Goal: Task Accomplishment & Management: Manage account settings

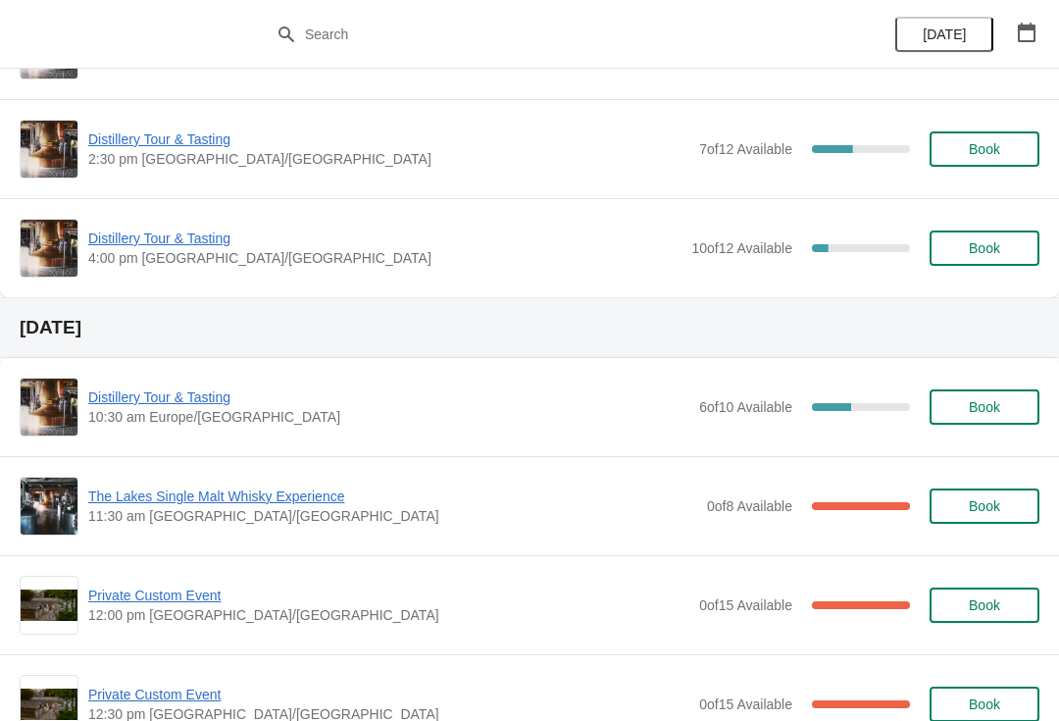
scroll to position [296, 0]
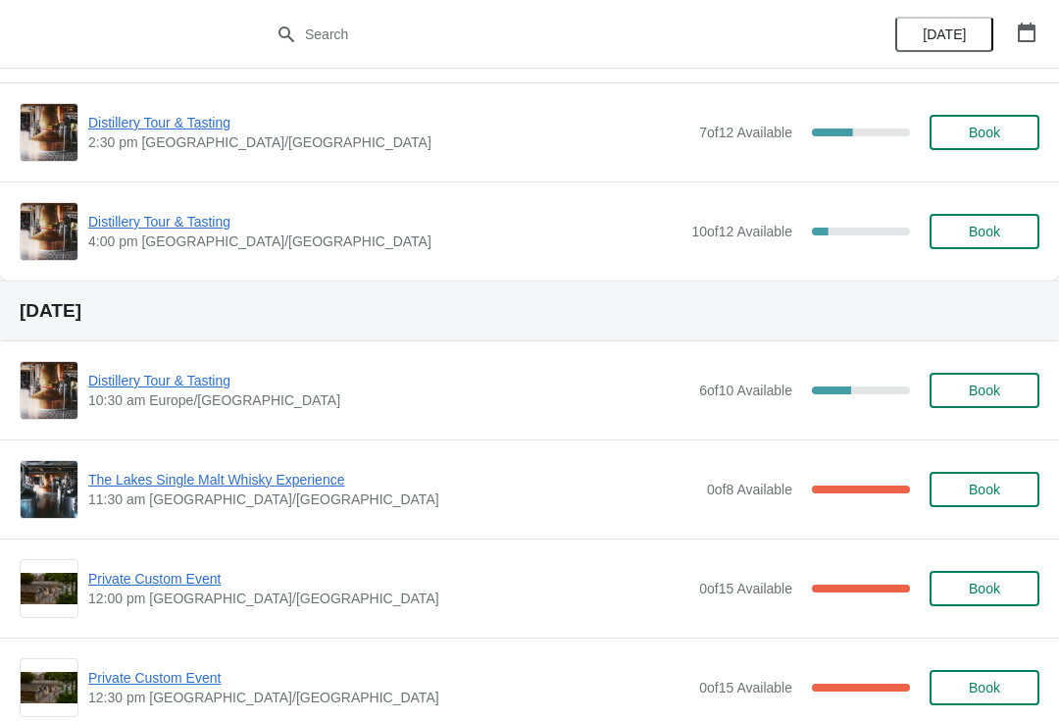
click at [273, 487] on span "The Lakes Single Malt Whisky Experience" at bounding box center [392, 480] width 609 height 20
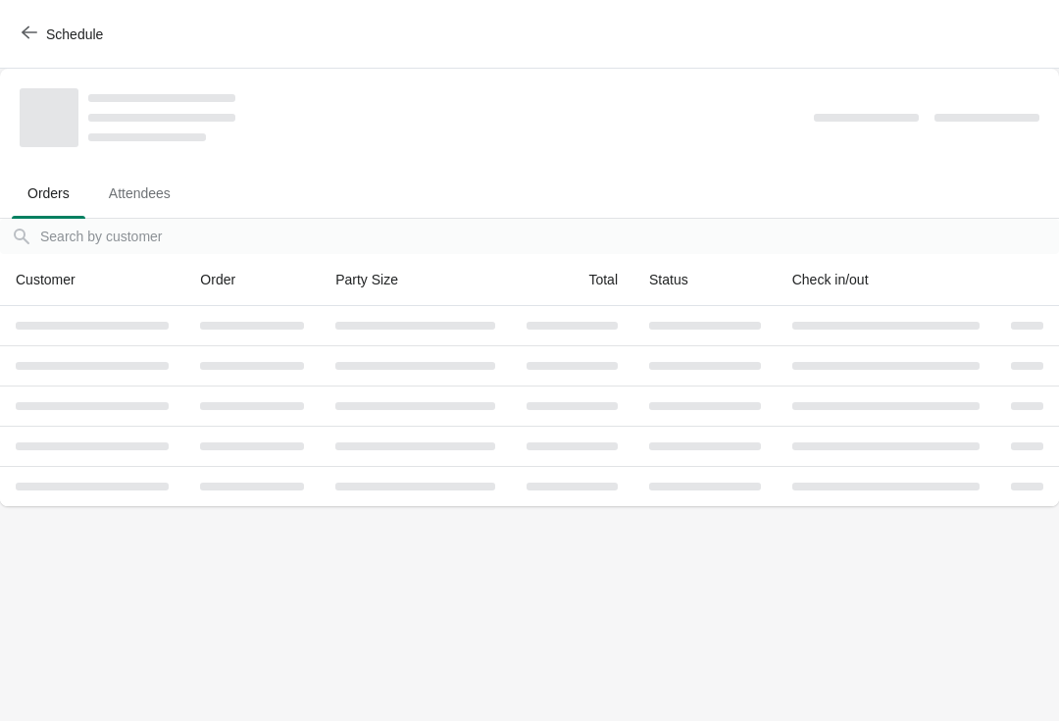
scroll to position [0, 0]
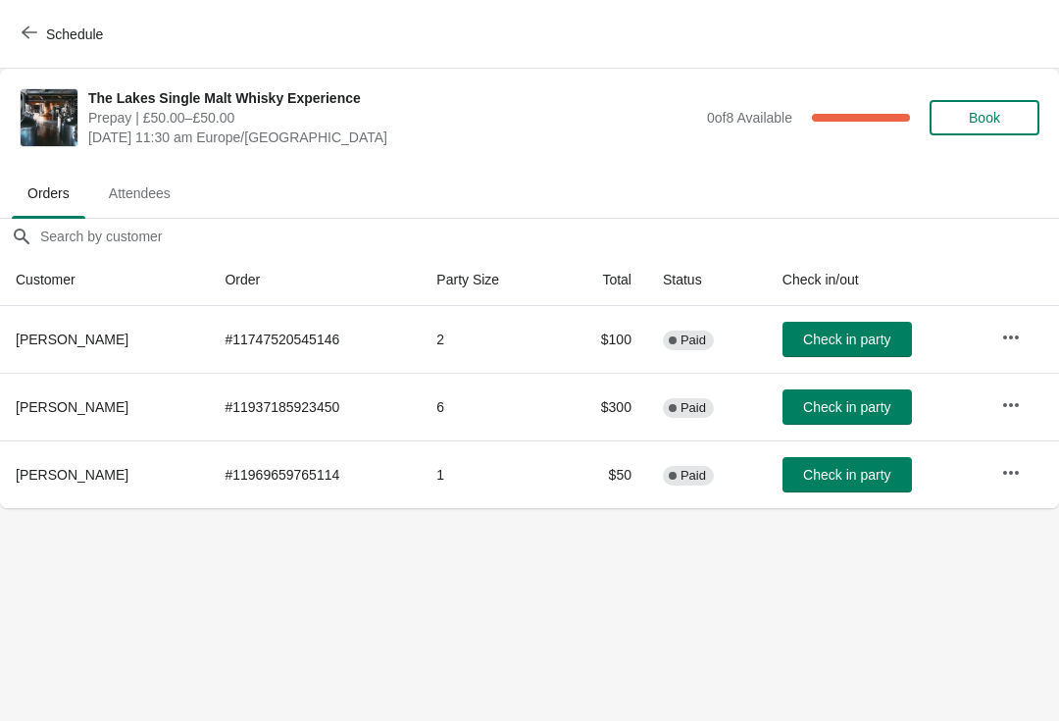
click at [1007, 341] on icon "button" at bounding box center [1011, 337] width 20 height 20
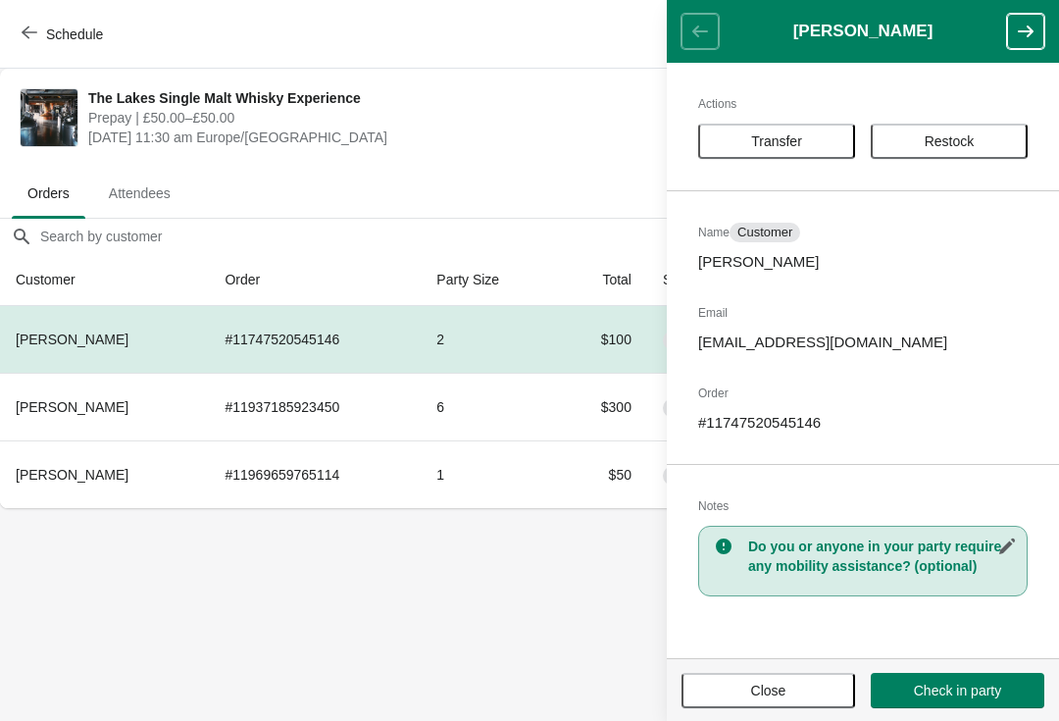
click at [788, 138] on span "Transfer" at bounding box center [776, 141] width 51 height 16
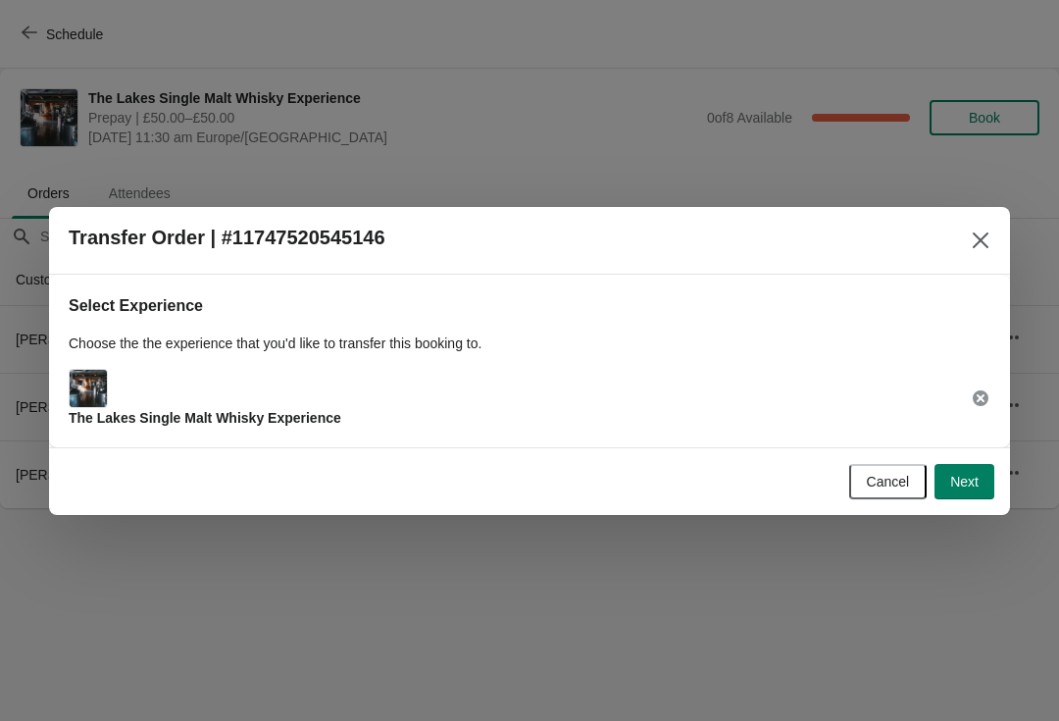
click at [975, 477] on span "Next" at bounding box center [964, 482] width 28 height 16
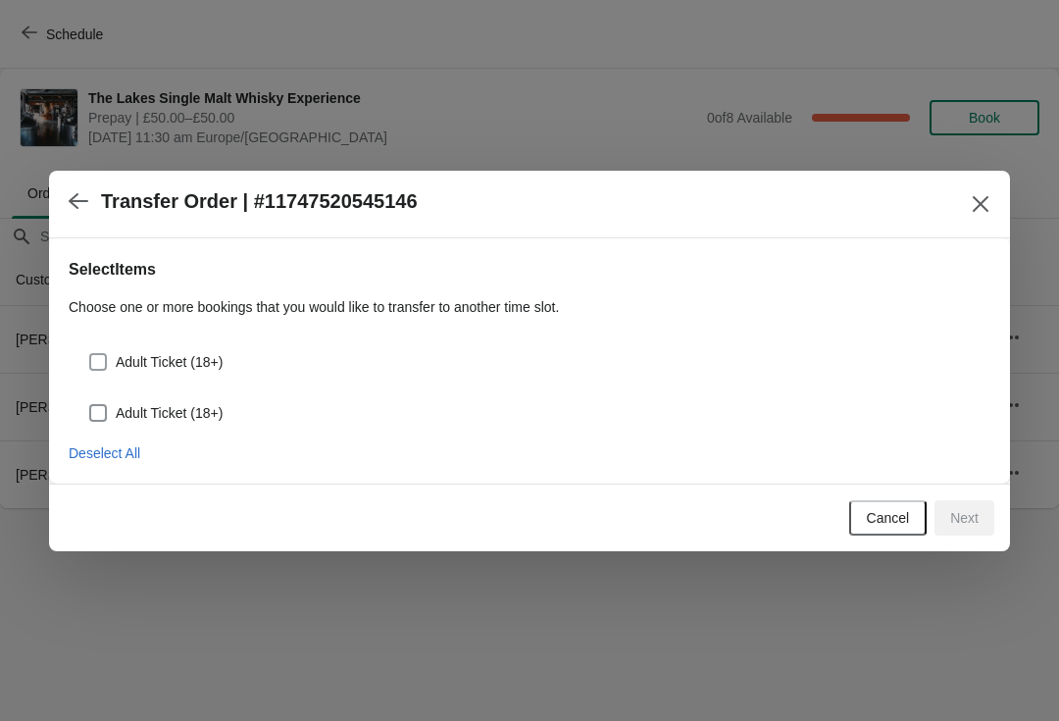
click at [113, 349] on label "Adult Ticket (18+)" at bounding box center [155, 361] width 134 height 27
click at [90, 353] on input "Adult Ticket (18+)" at bounding box center [89, 353] width 1 height 1
checkbox input "true"
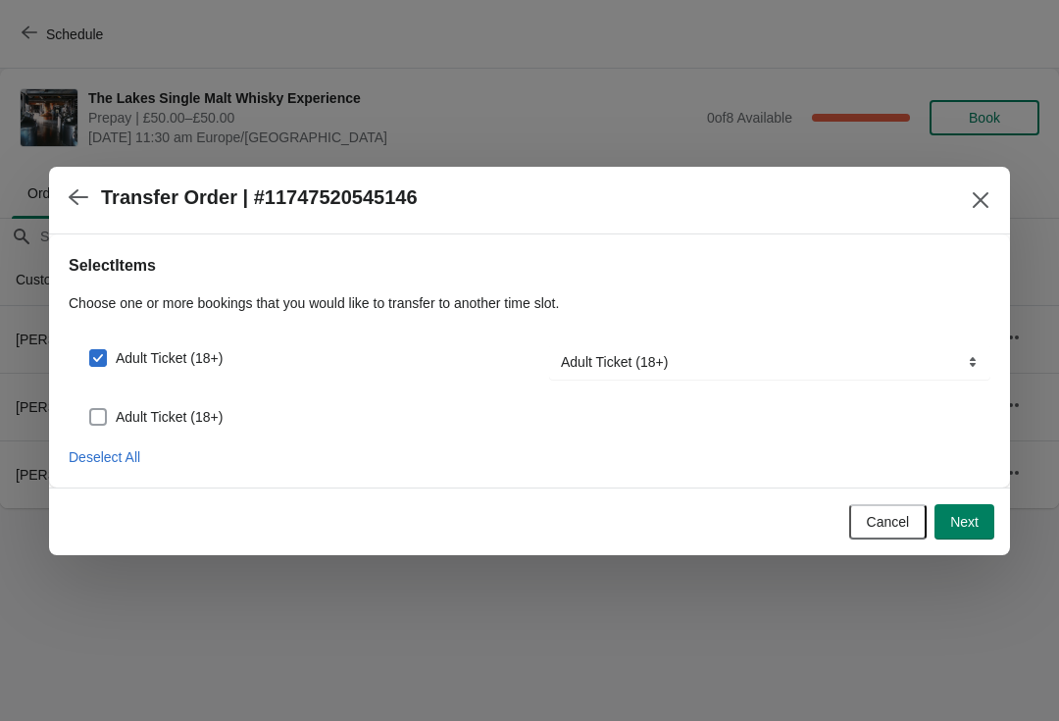
click at [114, 416] on label "Adult Ticket (18+)" at bounding box center [155, 416] width 134 height 27
click at [90, 409] on input "Adult Ticket (18+)" at bounding box center [89, 408] width 1 height 1
checkbox input "true"
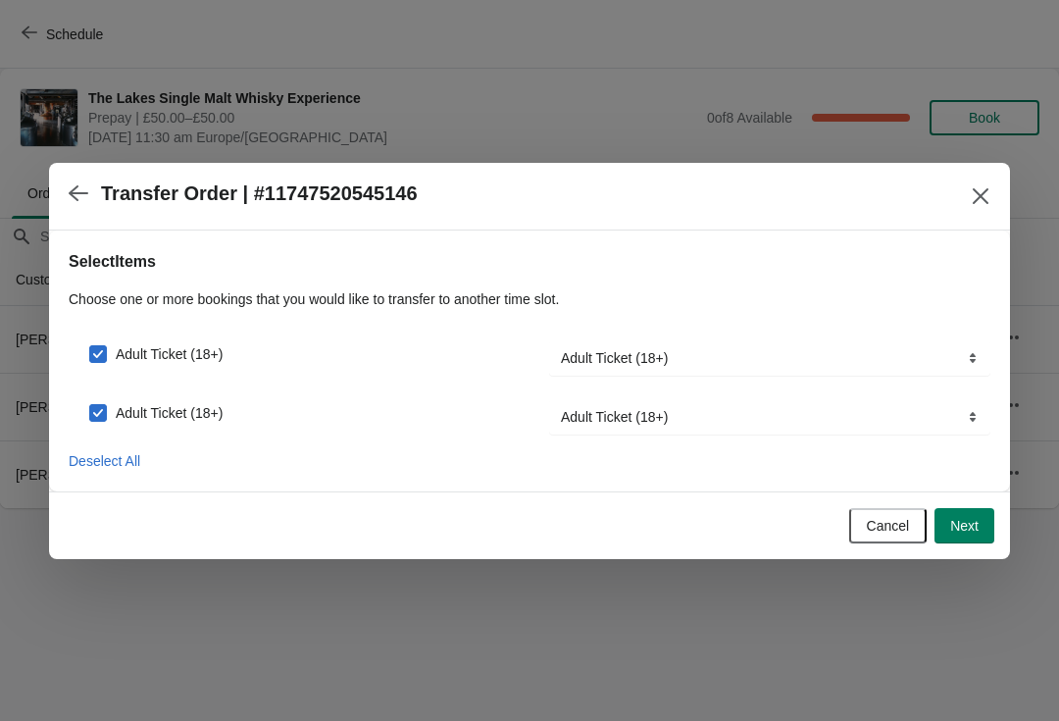
click at [973, 526] on span "Next" at bounding box center [964, 526] width 28 height 16
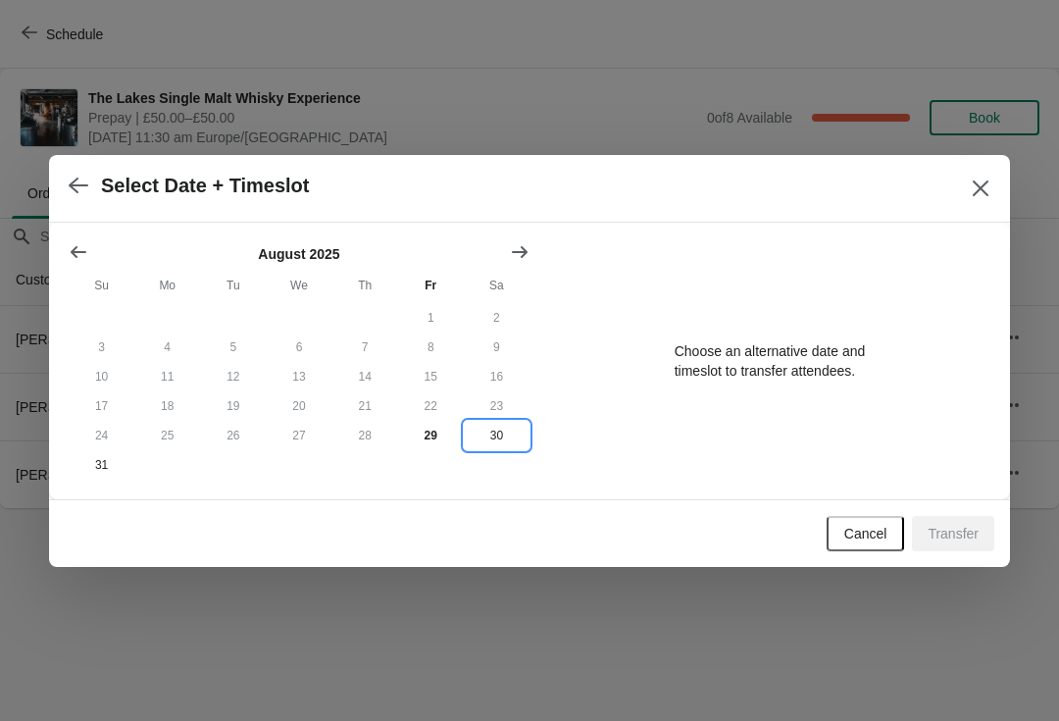
click at [494, 429] on button "30" at bounding box center [497, 435] width 66 height 29
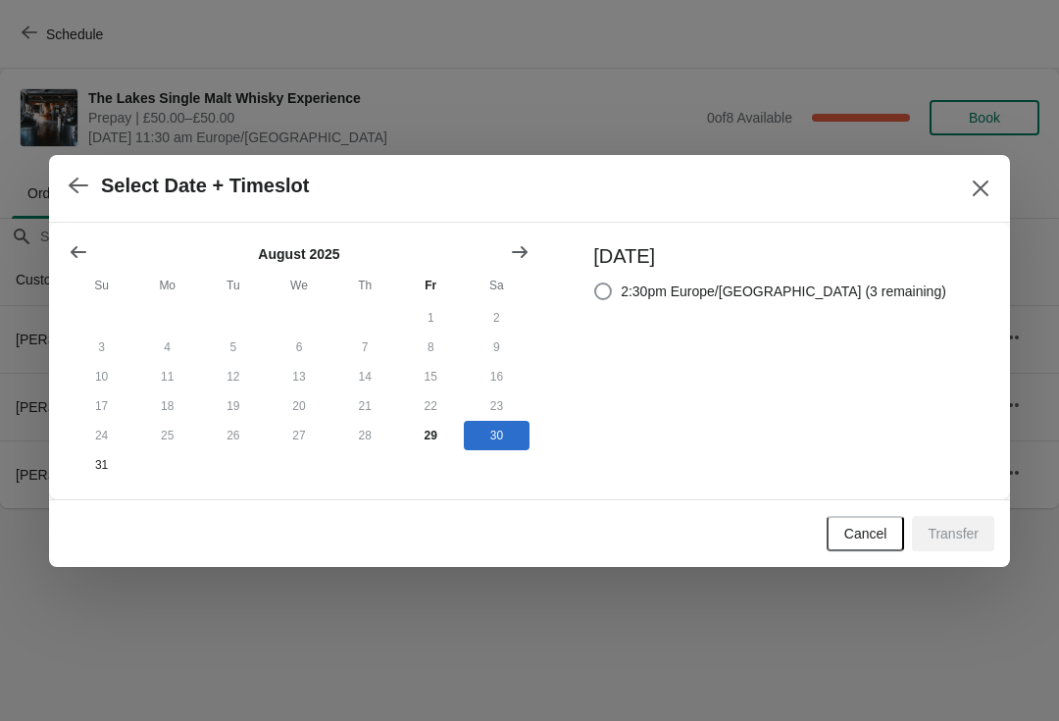
click at [633, 301] on div "[DATE] 2:30pm Europe/[GEOGRAPHIC_DATA] (3 remaining)" at bounding box center [760, 360] width 373 height 237
click at [658, 285] on label "2:30pm Europe/[GEOGRAPHIC_DATA] (3 remaining)" at bounding box center [769, 290] width 353 height 27
click at [595, 283] on input "2:30pm Europe/[GEOGRAPHIC_DATA] (3 remaining)" at bounding box center [594, 282] width 1 height 1
radio input "true"
click at [968, 528] on span "Transfer" at bounding box center [952, 533] width 51 height 16
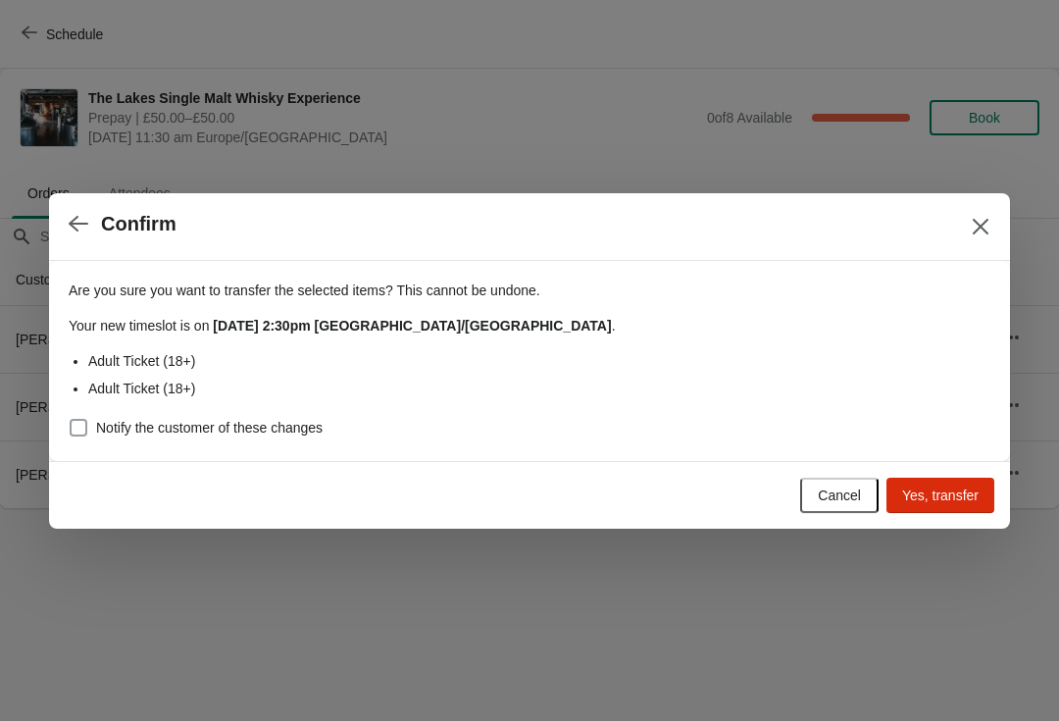
click at [78, 421] on span at bounding box center [79, 428] width 18 height 18
click at [71, 420] on input "Notify the customer of these changes" at bounding box center [70, 419] width 1 height 1
checkbox input "true"
click at [957, 487] on span "Yes, transfer" at bounding box center [940, 495] width 76 height 16
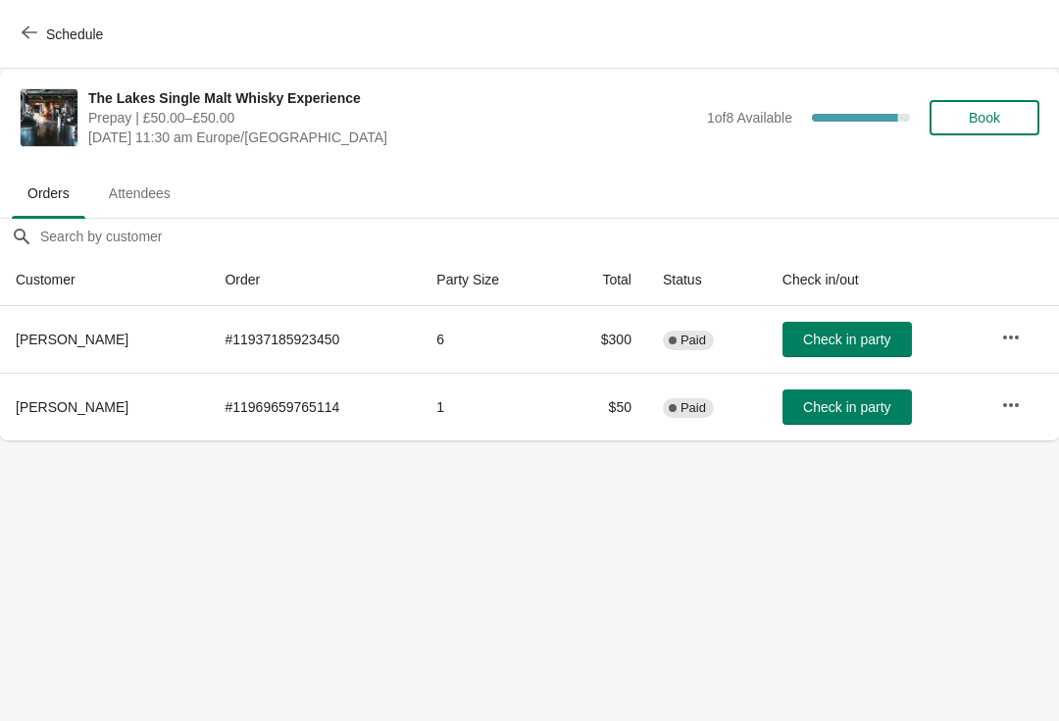
click at [31, 37] on icon "button" at bounding box center [30, 33] width 16 height 16
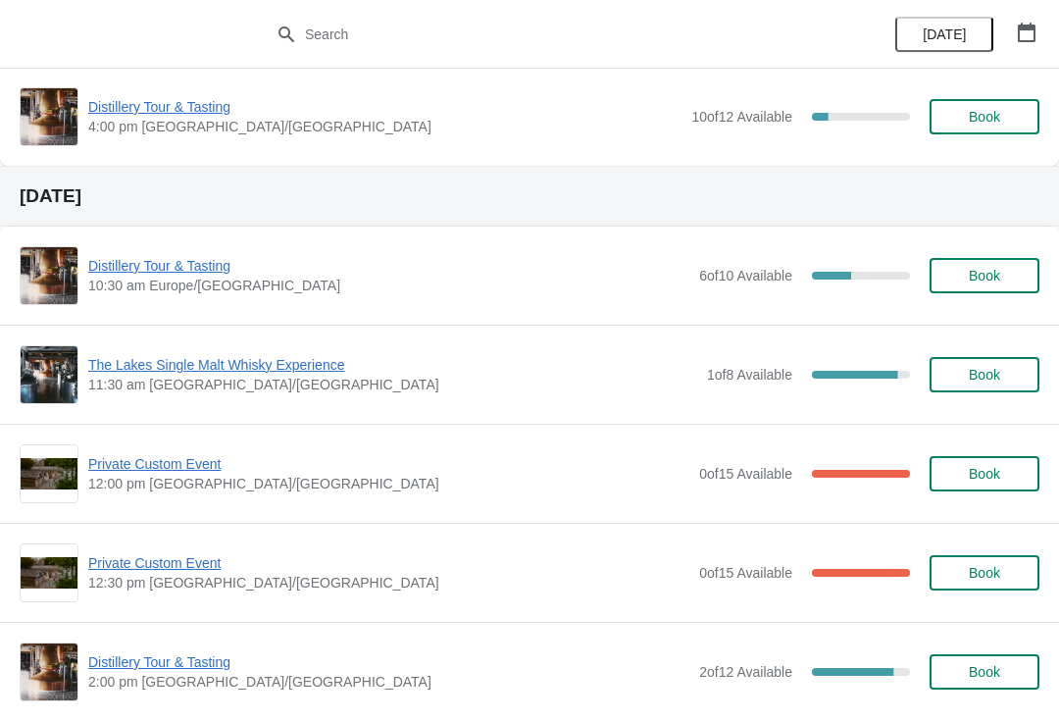
scroll to position [540, 0]
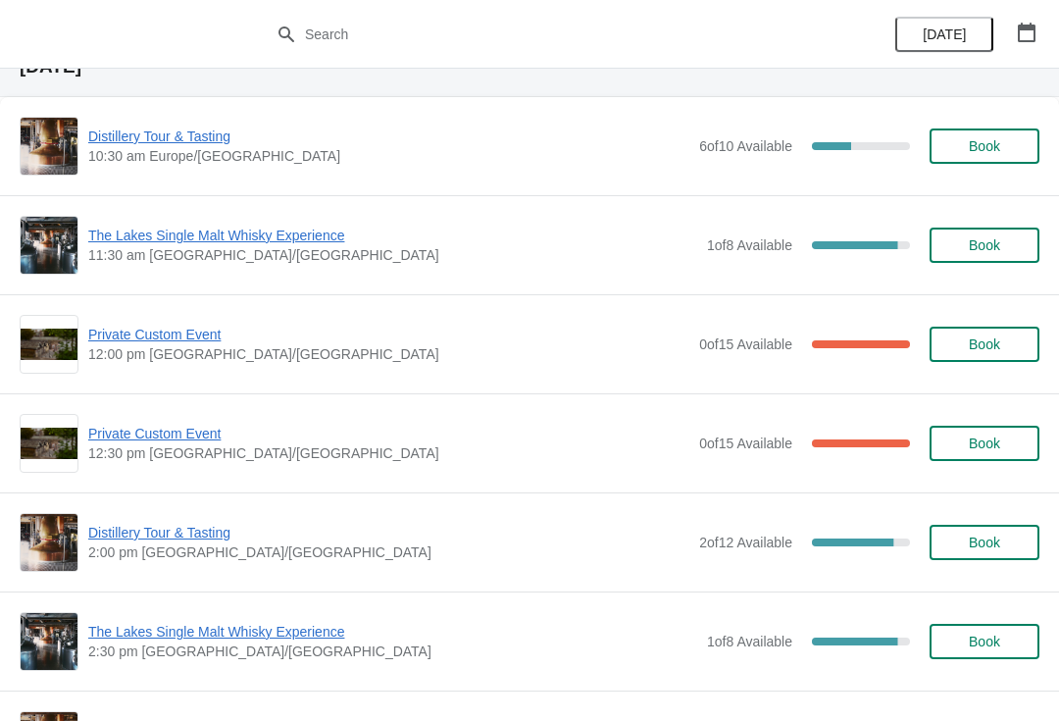
click at [222, 637] on span "The Lakes Single Malt Whisky Experience" at bounding box center [392, 632] width 609 height 20
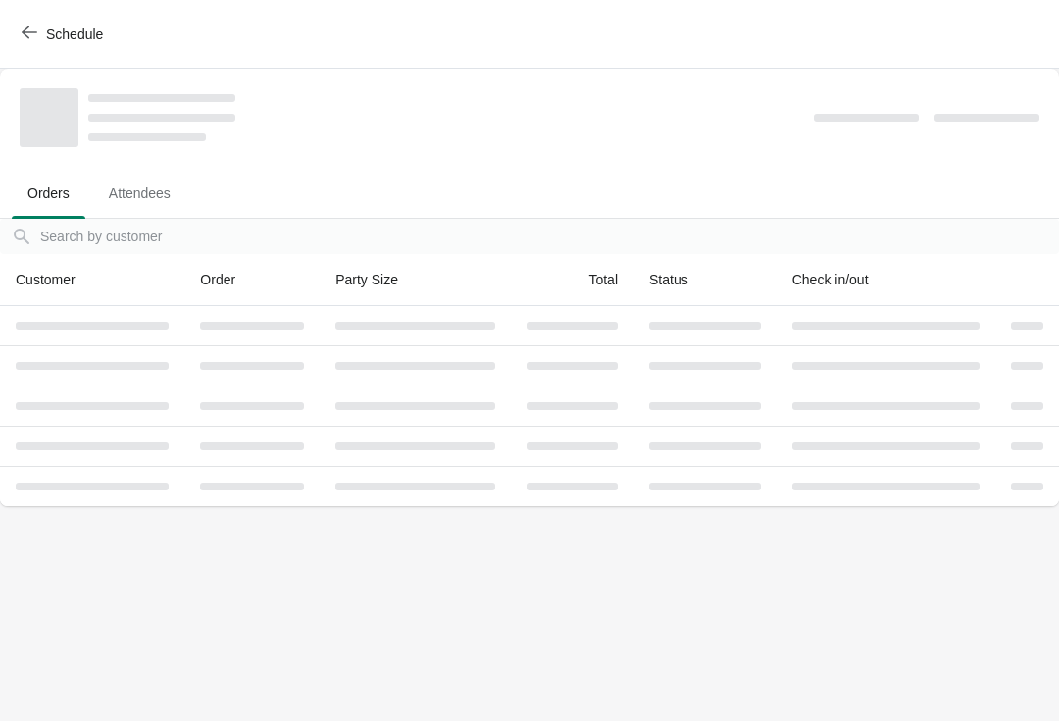
scroll to position [0, 0]
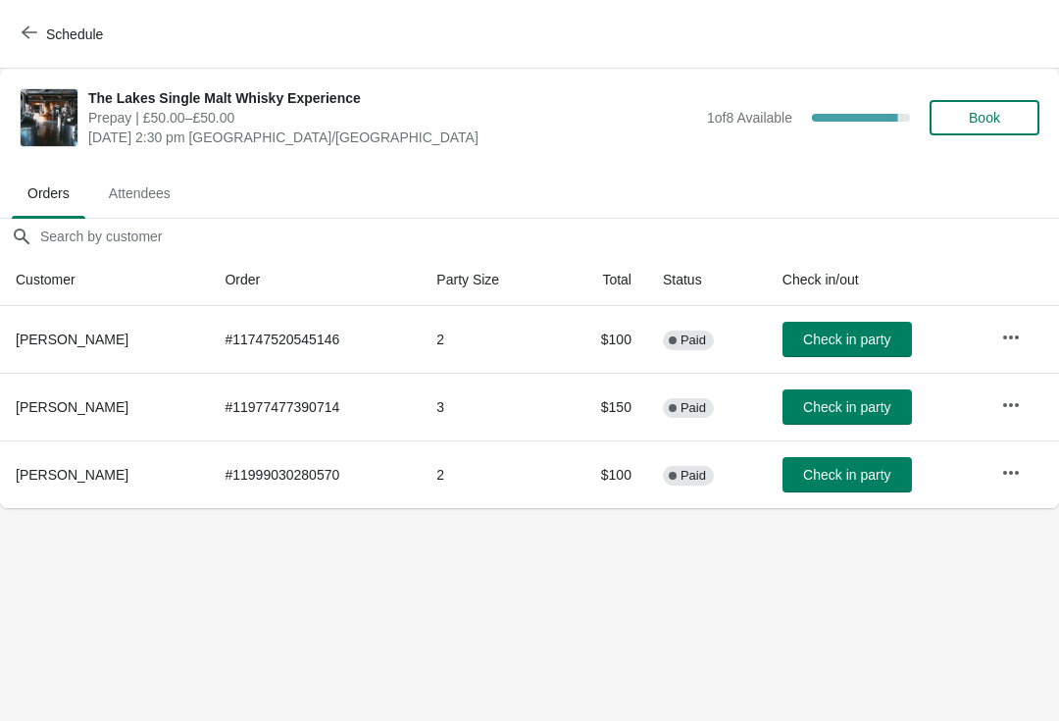
click at [61, 46] on button "Schedule" at bounding box center [64, 34] width 109 height 35
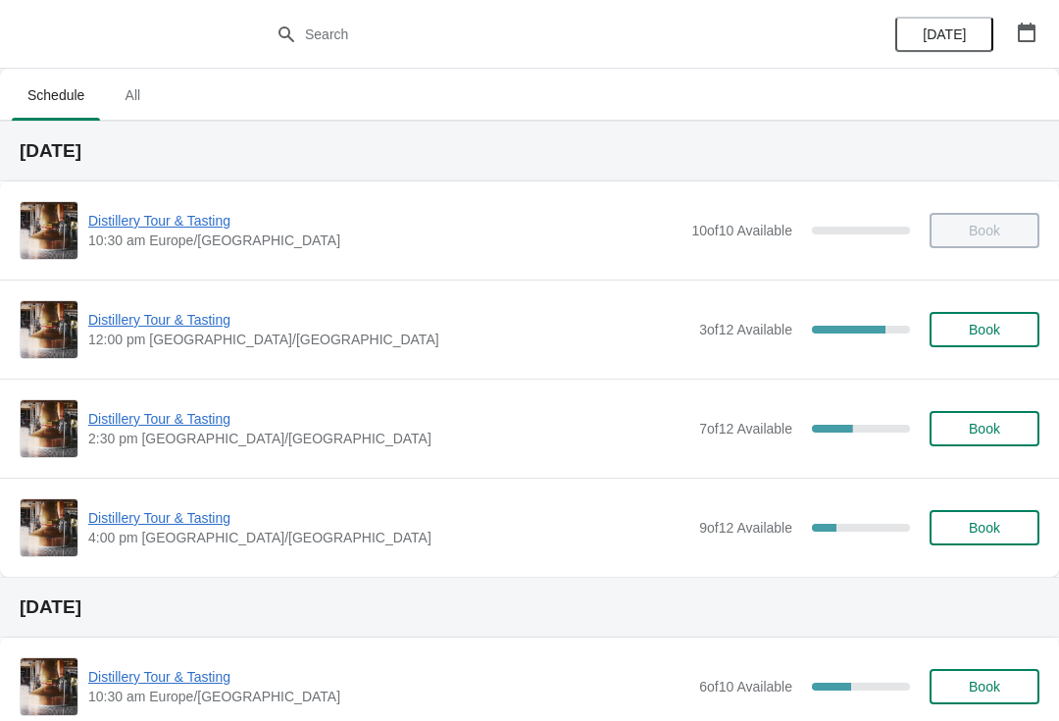
click at [186, 328] on span "Distillery Tour & Tasting" at bounding box center [388, 320] width 601 height 20
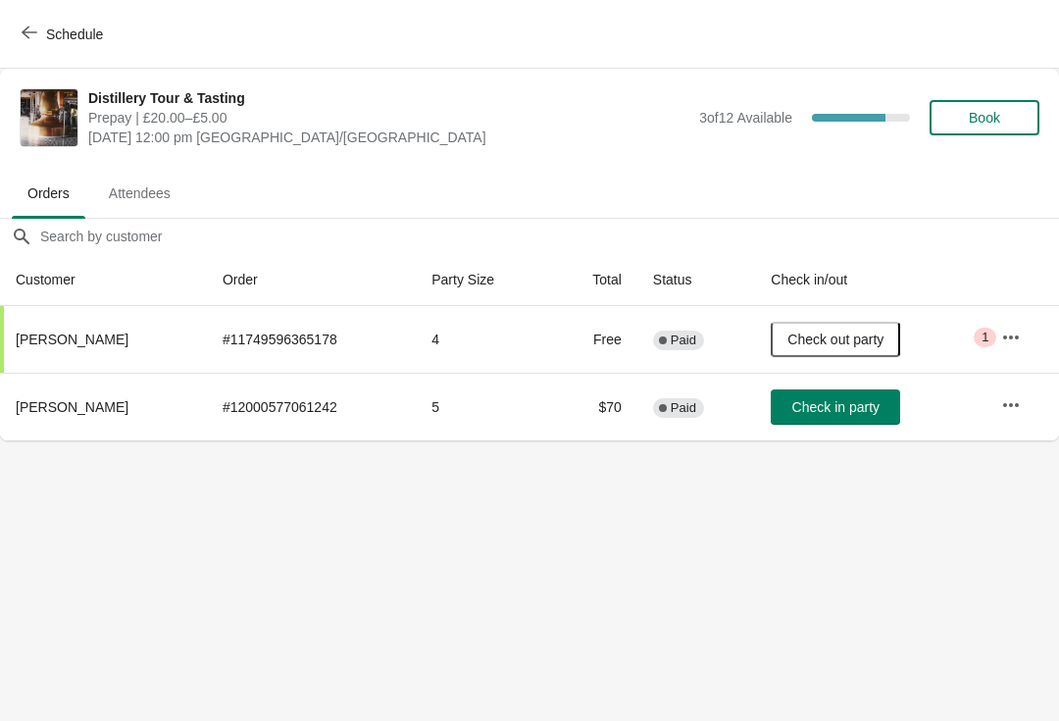
click at [821, 408] on span "Check in party" at bounding box center [835, 407] width 87 height 16
click at [1013, 328] on icon "button" at bounding box center [1011, 337] width 20 height 20
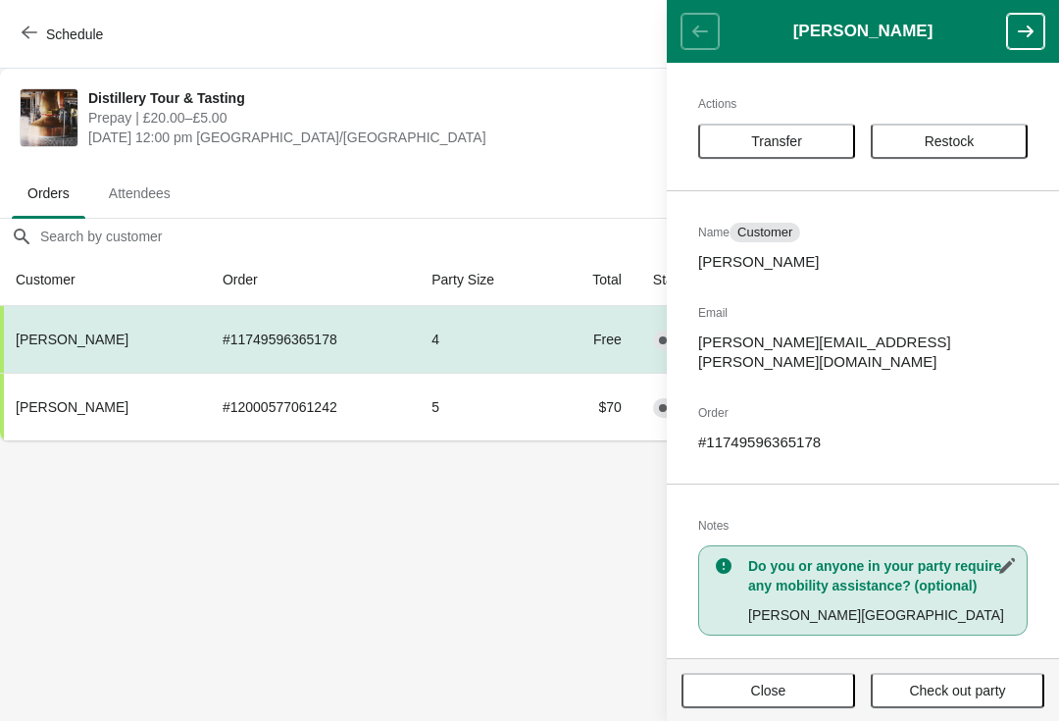
click at [764, 678] on button "Close" at bounding box center [768, 690] width 174 height 35
